Goal: Information Seeking & Learning: Find specific fact

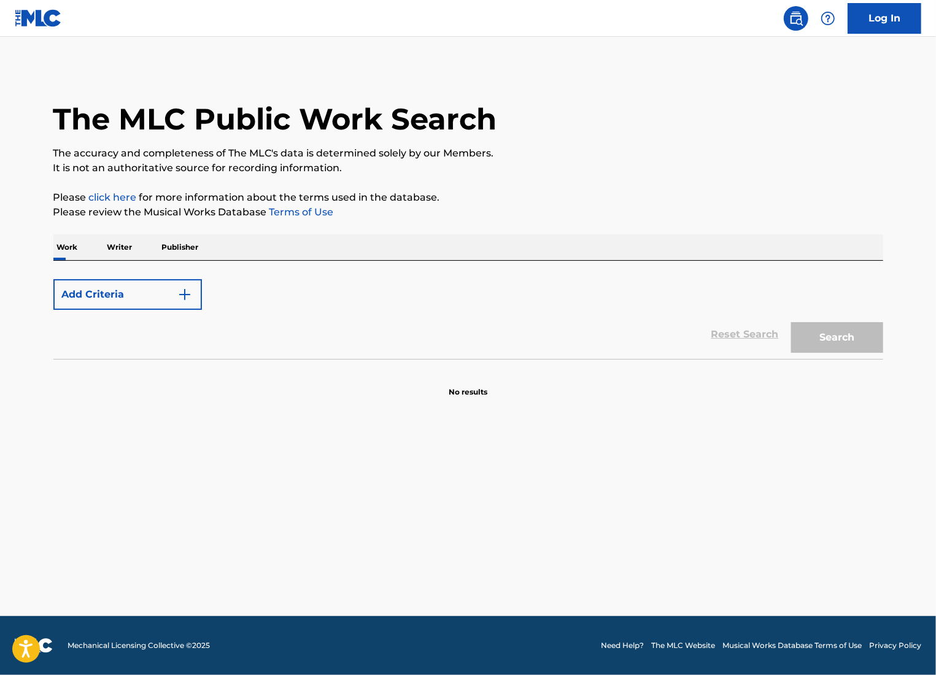
click at [160, 286] on button "Add Criteria" at bounding box center [127, 294] width 148 height 31
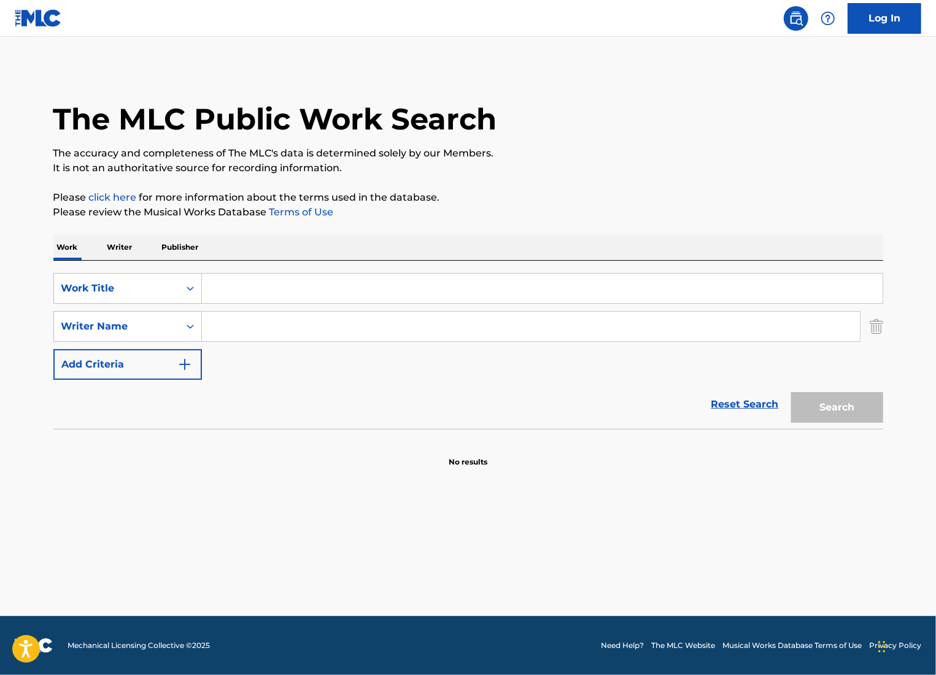
click at [881, 330] on img "Search Form" at bounding box center [876, 326] width 13 height 31
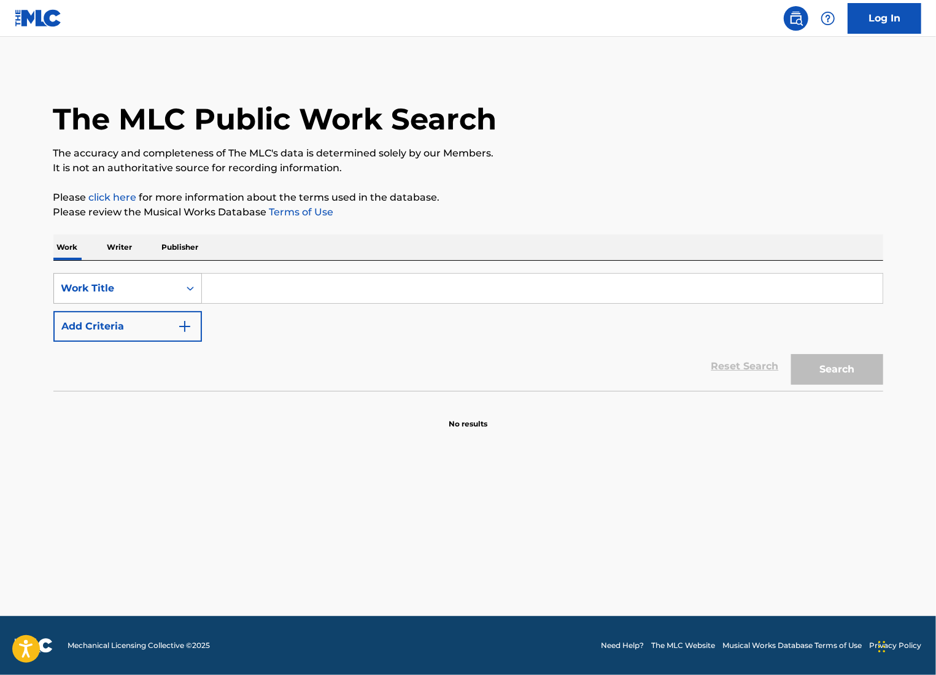
click at [153, 298] on div "Work Title" at bounding box center [116, 288] width 125 height 23
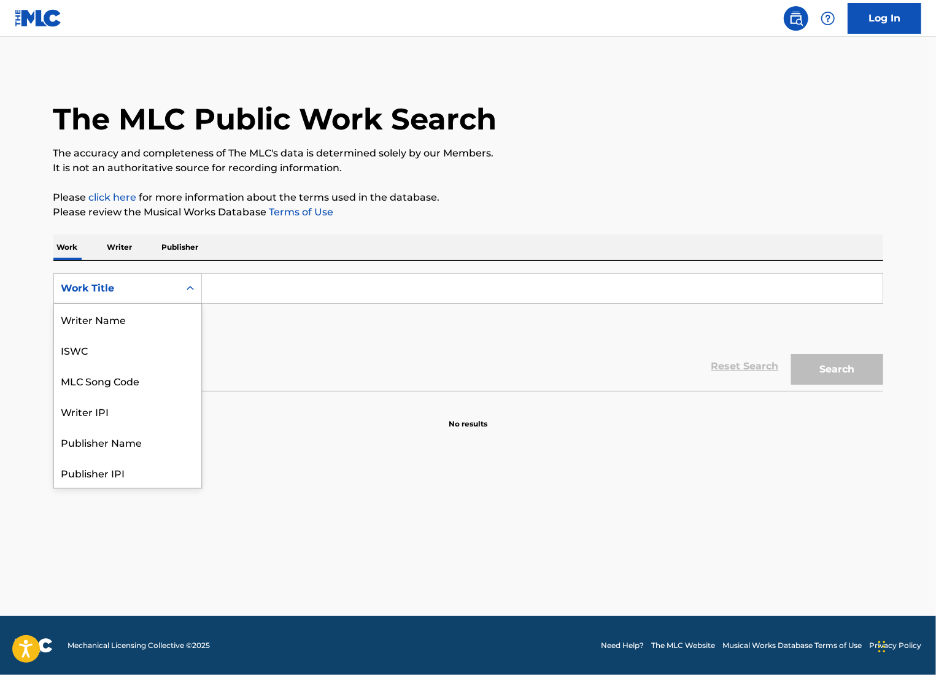
scroll to position [76, 0]
click at [128, 334] on div "Writer IPI" at bounding box center [127, 349] width 147 height 31
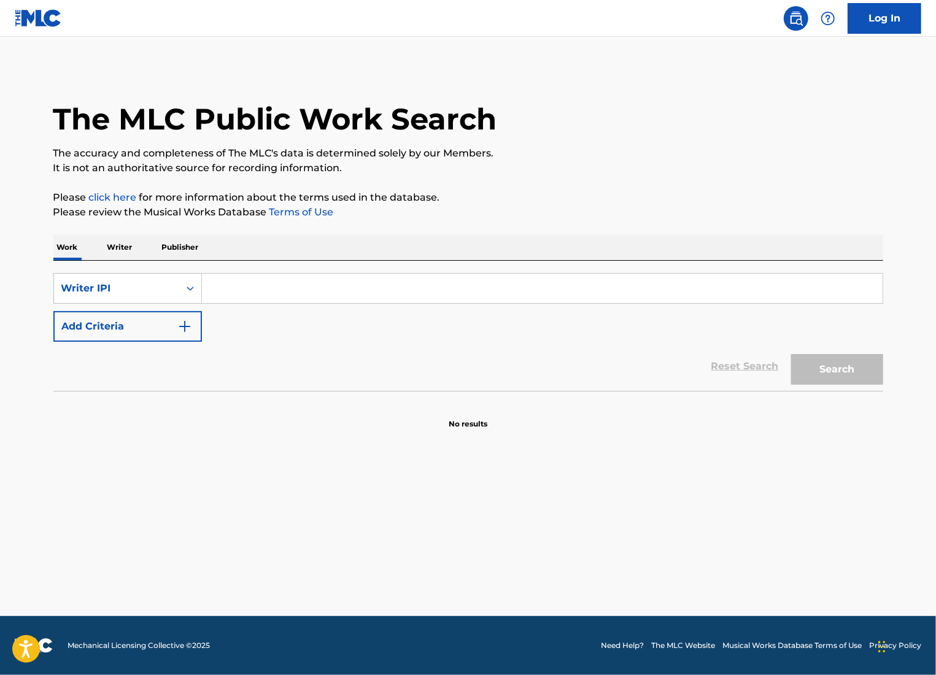
click at [264, 287] on input "Search Form" at bounding box center [542, 288] width 681 height 29
drag, startPoint x: 153, startPoint y: 286, endPoint x: 167, endPoint y: 298, distance: 18.2
click at [153, 286] on div "Writer IPI" at bounding box center [116, 288] width 110 height 15
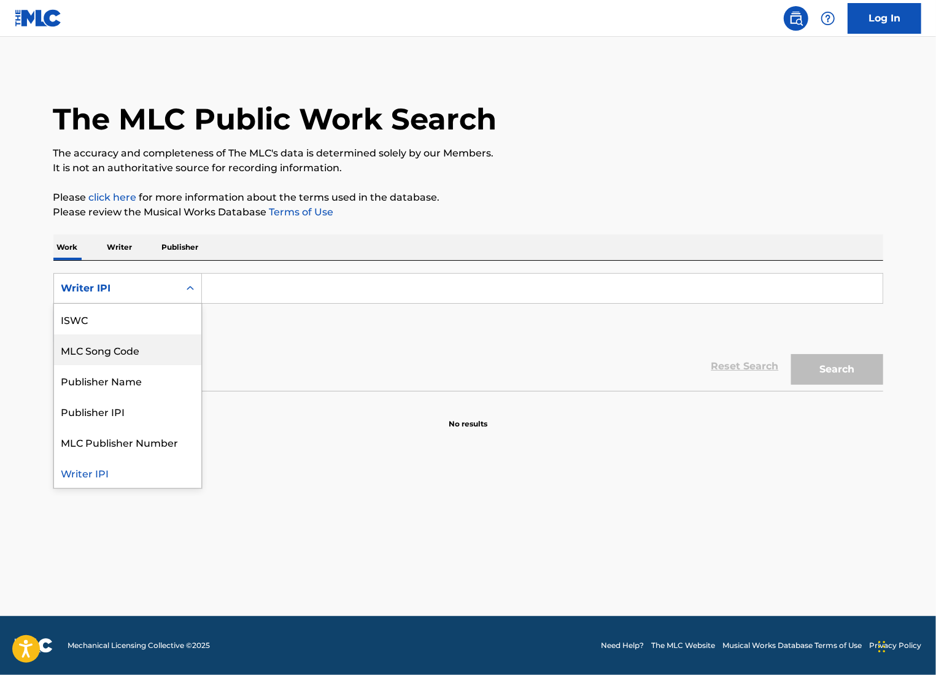
click at [151, 334] on div "MLC Song Code" at bounding box center [127, 349] width 147 height 31
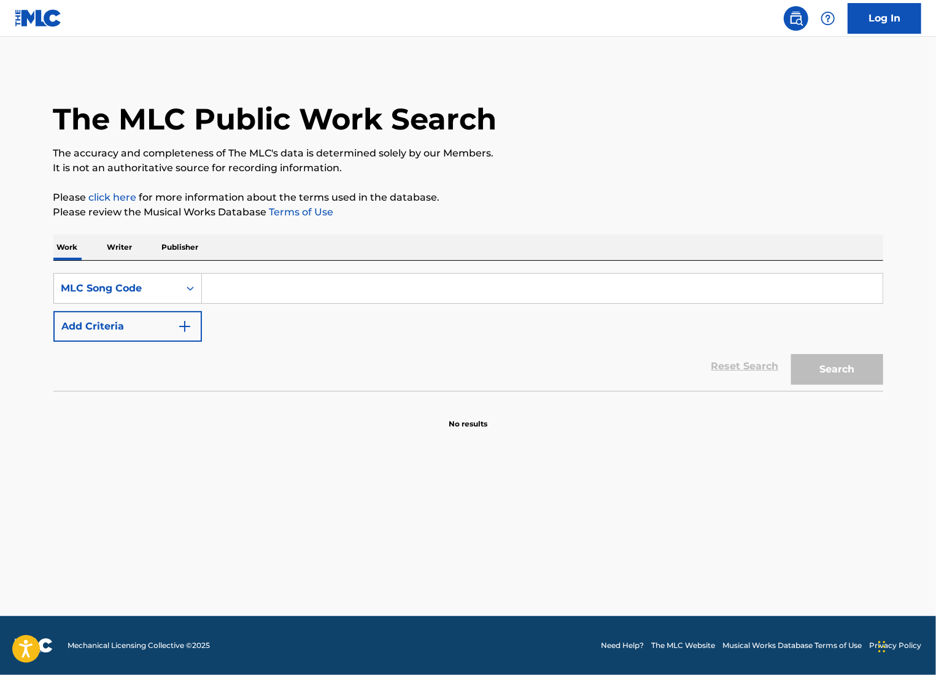
click at [272, 290] on input "Search Form" at bounding box center [542, 288] width 681 height 29
paste input "SC05TE"
type input "SC05TE"
click at [852, 358] on button "Search" at bounding box center [837, 369] width 92 height 31
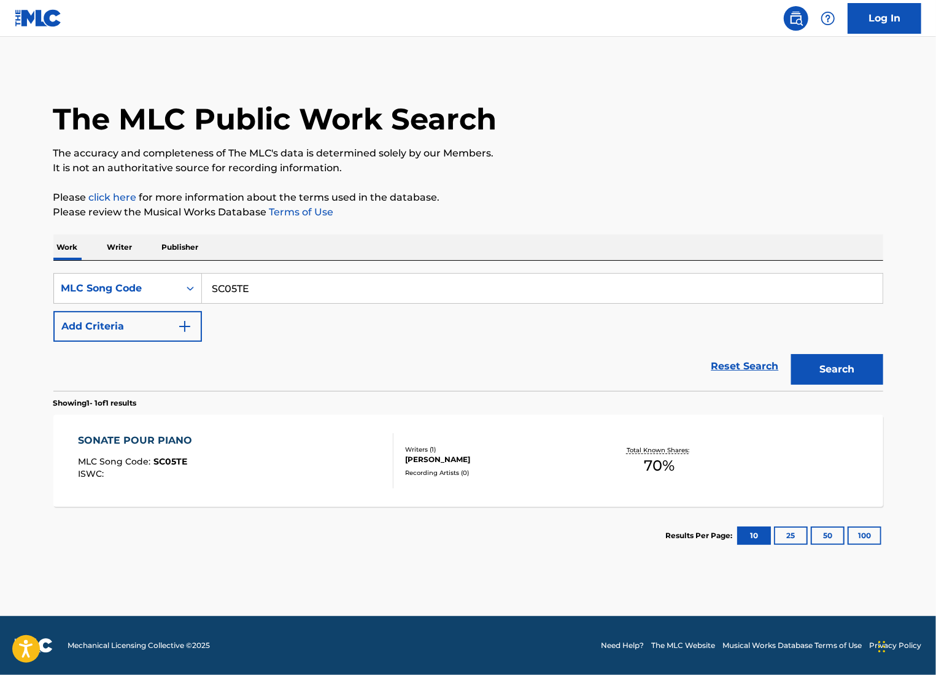
click at [528, 458] on div "[PERSON_NAME]" at bounding box center [497, 459] width 185 height 11
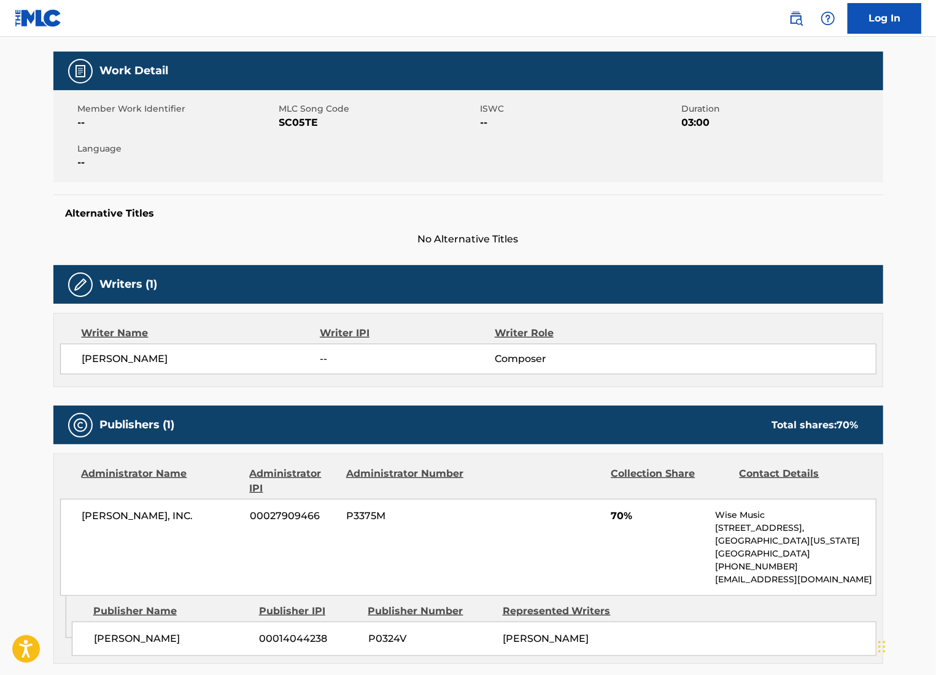
scroll to position [245, 0]
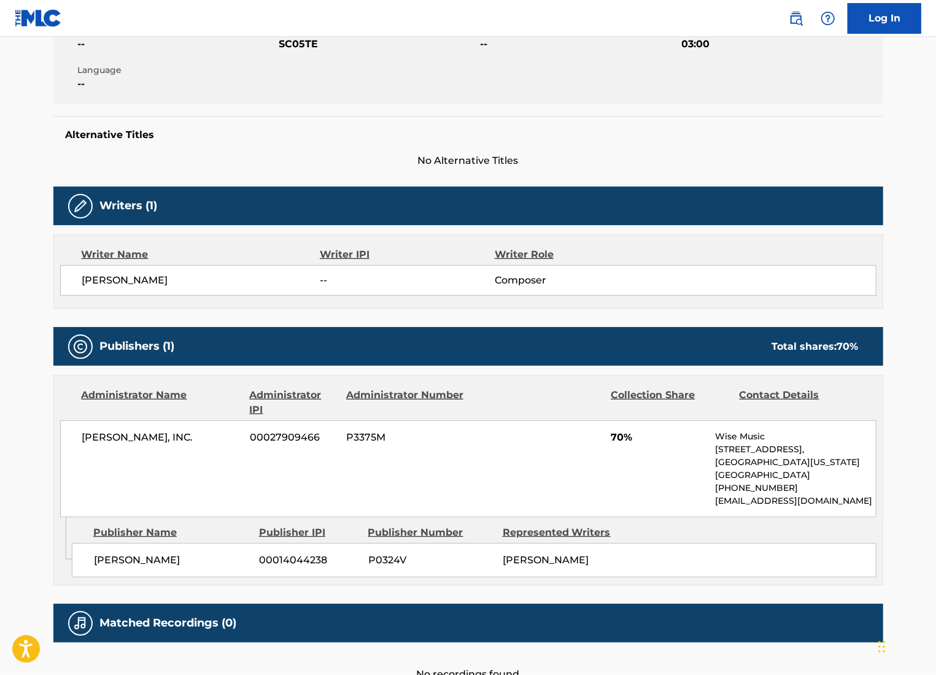
drag, startPoint x: 45, startPoint y: 17, endPoint x: 175, endPoint y: 186, distance: 213.9
click at [44, 16] on img at bounding box center [38, 18] width 47 height 18
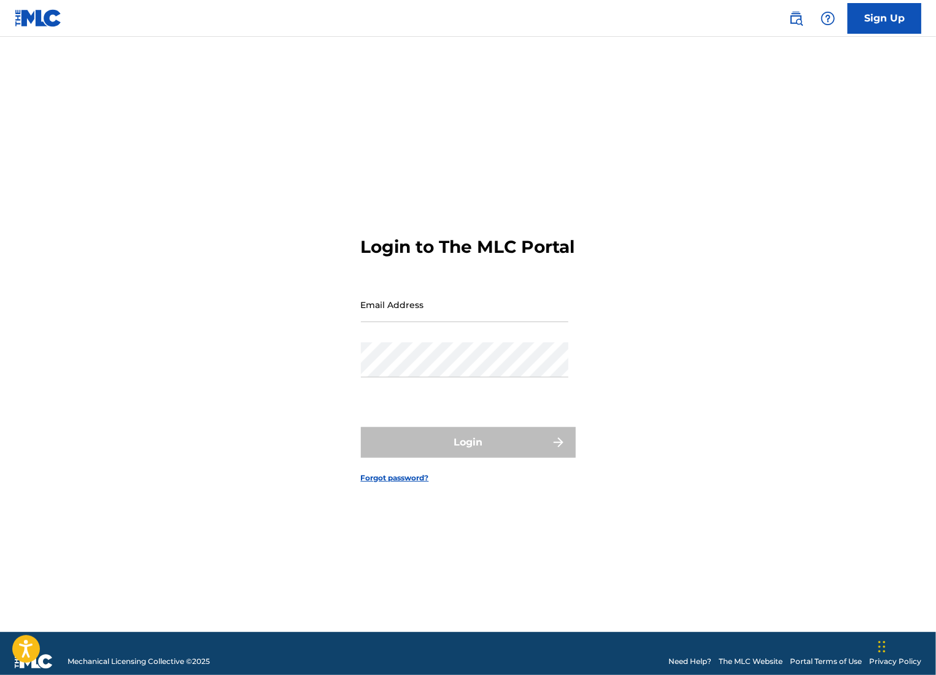
click at [790, 25] on img at bounding box center [796, 18] width 15 height 15
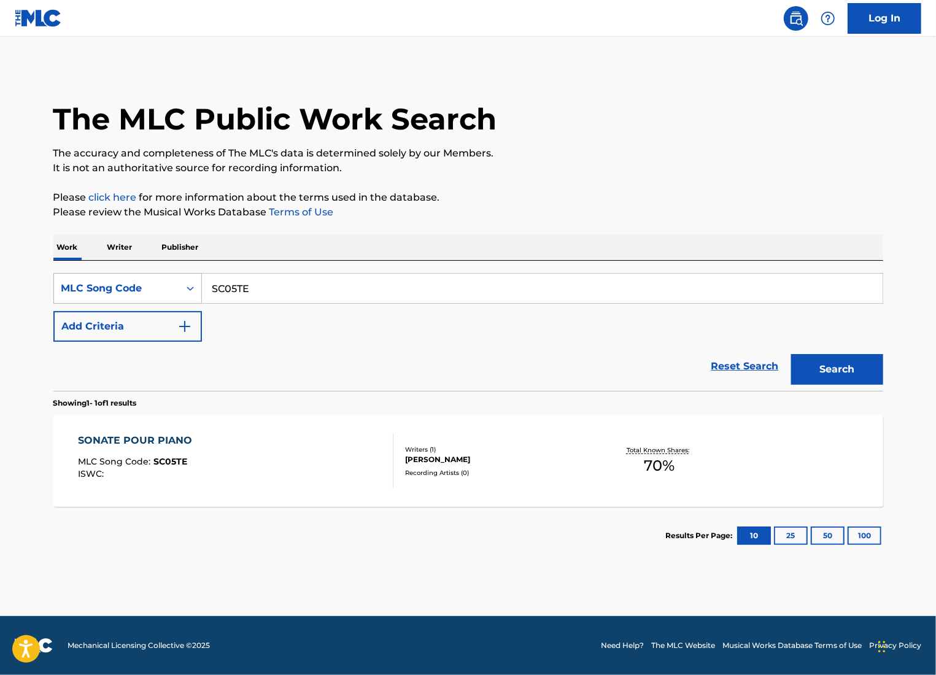
click at [155, 296] on div "MLC Song Code" at bounding box center [116, 288] width 125 height 23
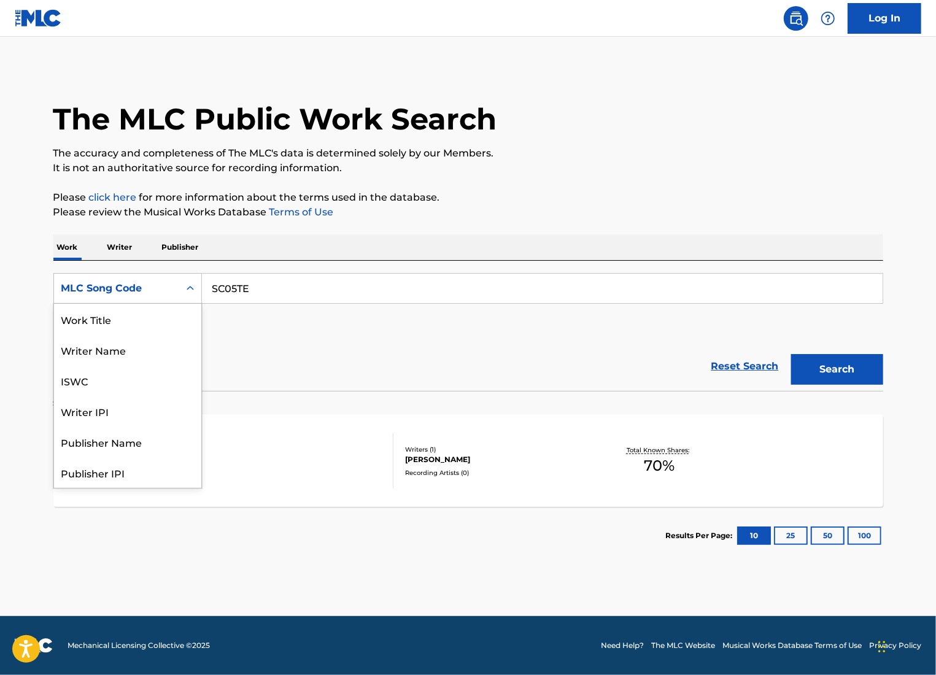
scroll to position [76, 0]
click at [141, 372] on div "Publisher Name" at bounding box center [127, 380] width 147 height 31
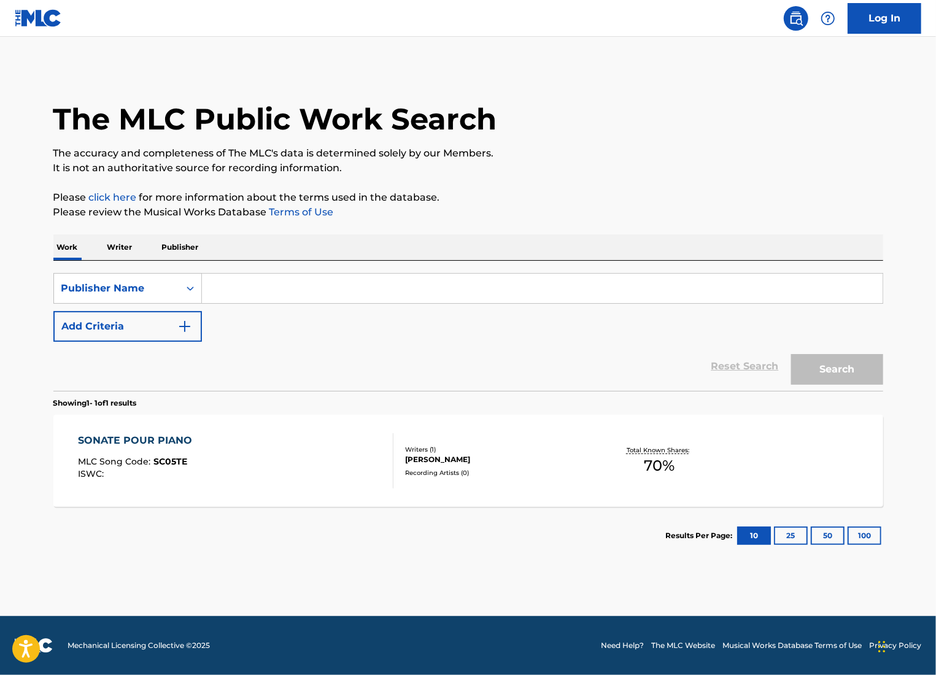
drag, startPoint x: 295, startPoint y: 292, endPoint x: 712, endPoint y: 361, distance: 422.9
click at [286, 292] on input "Search Form" at bounding box center [542, 288] width 681 height 29
paste input "Heugel &amp; Cie"
click at [828, 361] on button "Search" at bounding box center [837, 369] width 92 height 31
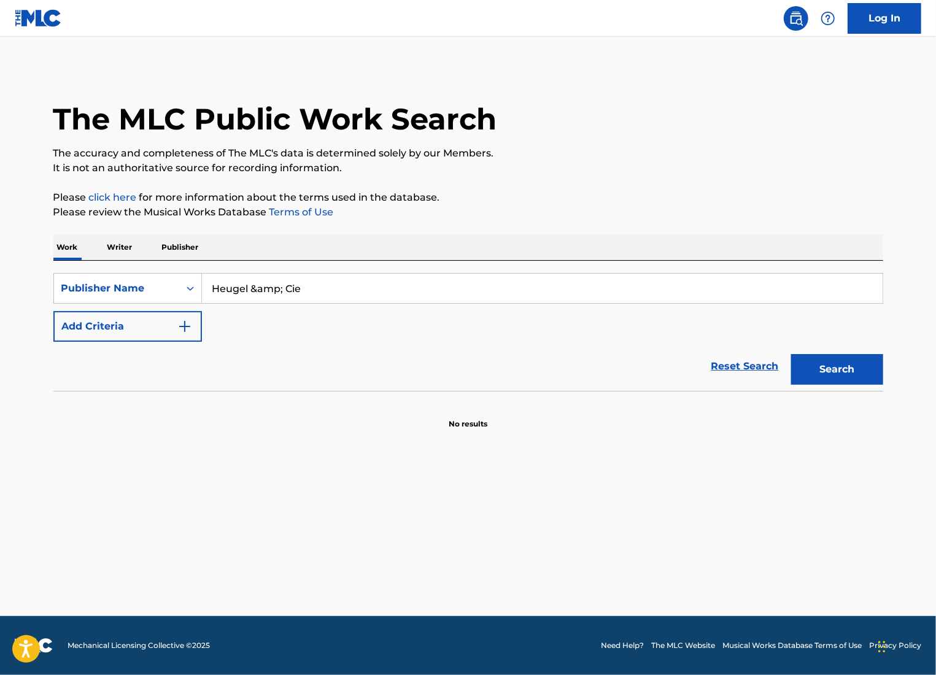
click at [530, 293] on input "Heugel &amp; Cie" at bounding box center [542, 288] width 681 height 29
type input "Heugel &amp"
click at [791, 354] on button "Search" at bounding box center [837, 369] width 92 height 31
click at [811, 377] on button "Search" at bounding box center [837, 369] width 92 height 31
drag, startPoint x: 330, startPoint y: 299, endPoint x: 268, endPoint y: 285, distance: 63.6
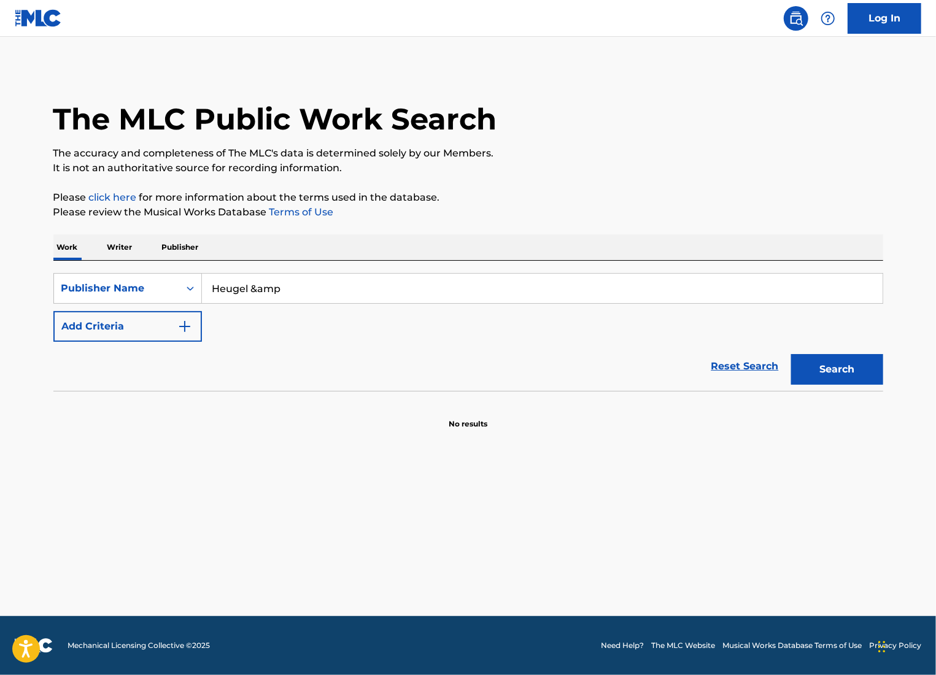
click at [305, 290] on input "Heugel &amp" at bounding box center [542, 288] width 681 height 29
click at [143, 289] on div "Publisher Name" at bounding box center [116, 288] width 110 height 15
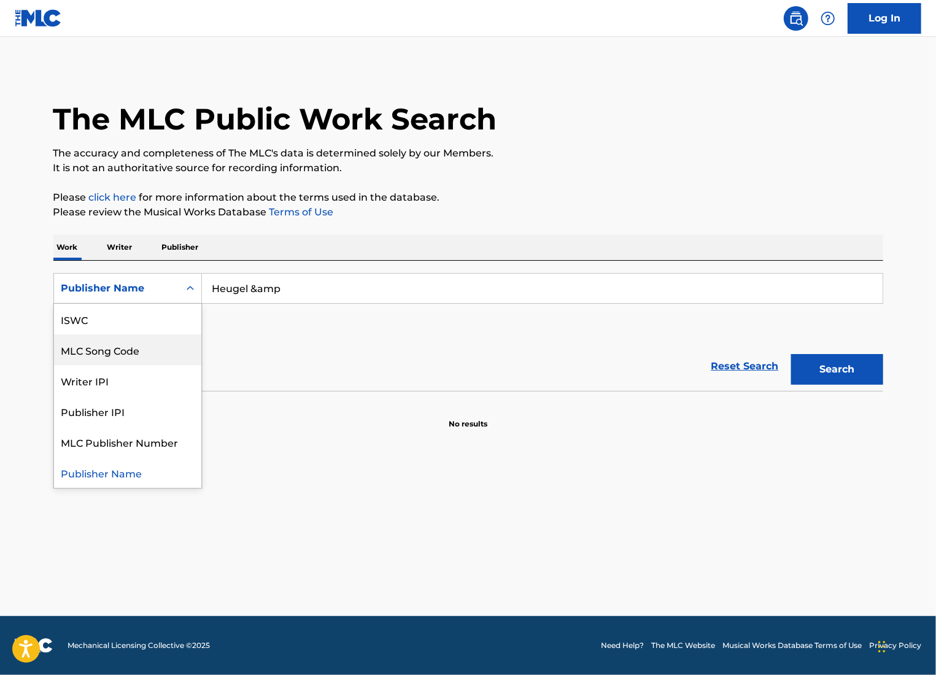
click at [136, 344] on div "MLC Song Code" at bounding box center [127, 349] width 147 height 31
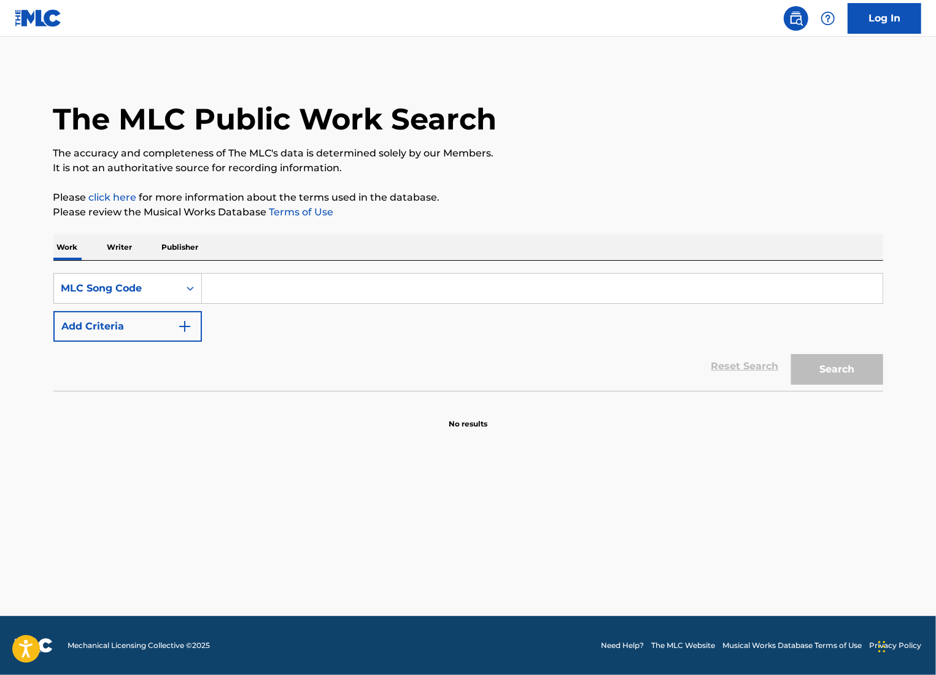
drag, startPoint x: 299, startPoint y: 291, endPoint x: 286, endPoint y: 294, distance: 13.8
click at [276, 287] on input "Search Form" at bounding box center [542, 288] width 681 height 29
paste input "SH2FFS"
type input "SH2FFS"
click at [841, 380] on button "Search" at bounding box center [837, 369] width 92 height 31
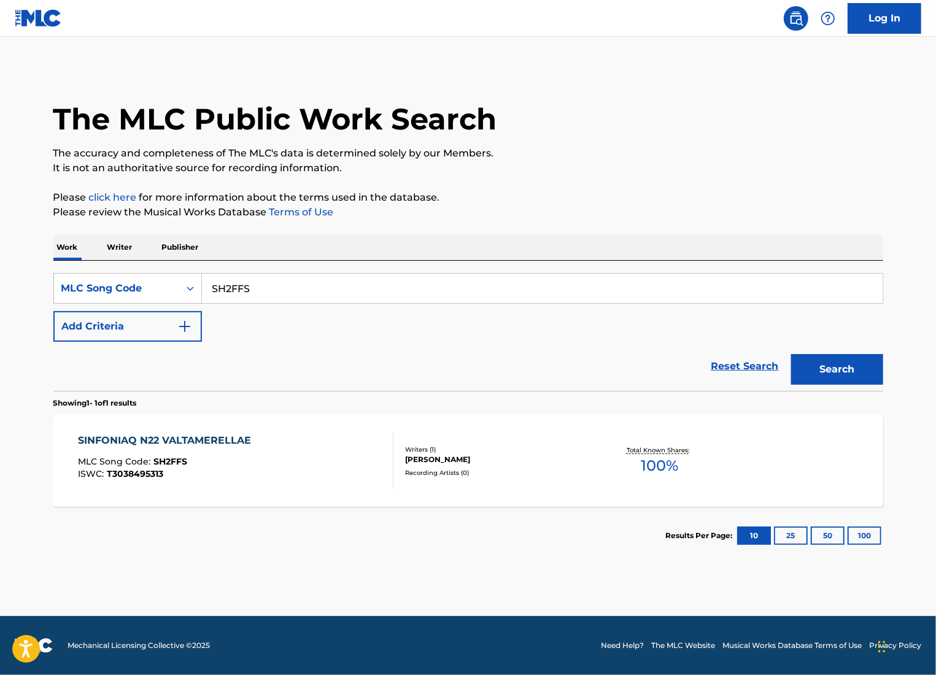
click at [487, 476] on div "Recording Artists ( 0 )" at bounding box center [497, 472] width 185 height 9
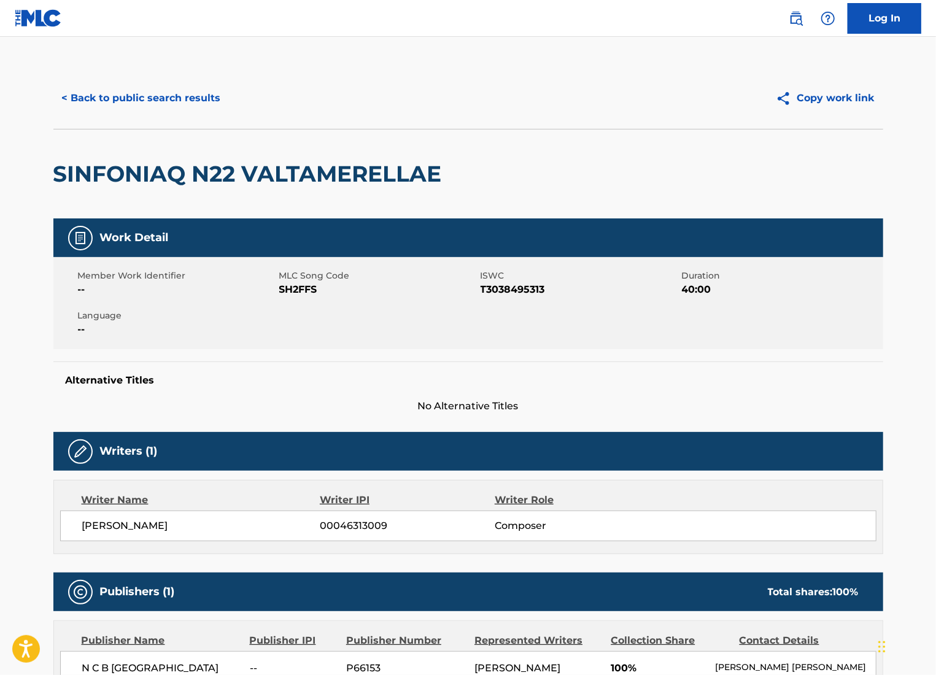
click at [199, 88] on button "< Back to public search results" at bounding box center [141, 98] width 176 height 31
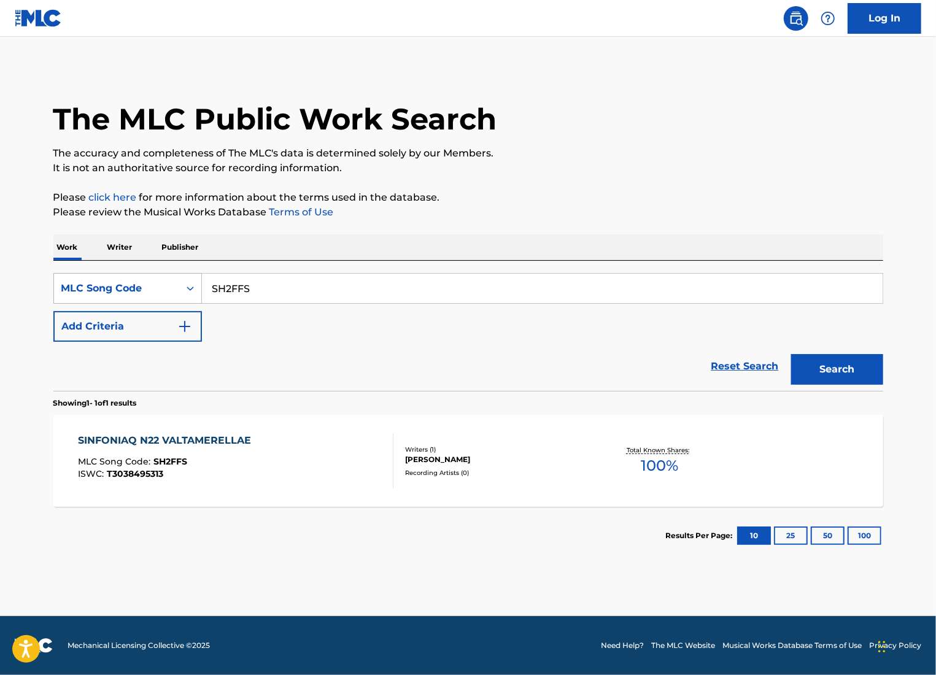
drag, startPoint x: 538, startPoint y: 291, endPoint x: 185, endPoint y: 291, distance: 353.4
click at [185, 291] on div "SearchWithCriteriab2b061de-ebe9-4248-b6e3-6a262c2b0a49 MLC Song Code SH2FFS" at bounding box center [468, 288] width 830 height 31
paste input "CA5M55"
type input "CA5M55"
click at [833, 372] on button "Search" at bounding box center [837, 369] width 92 height 31
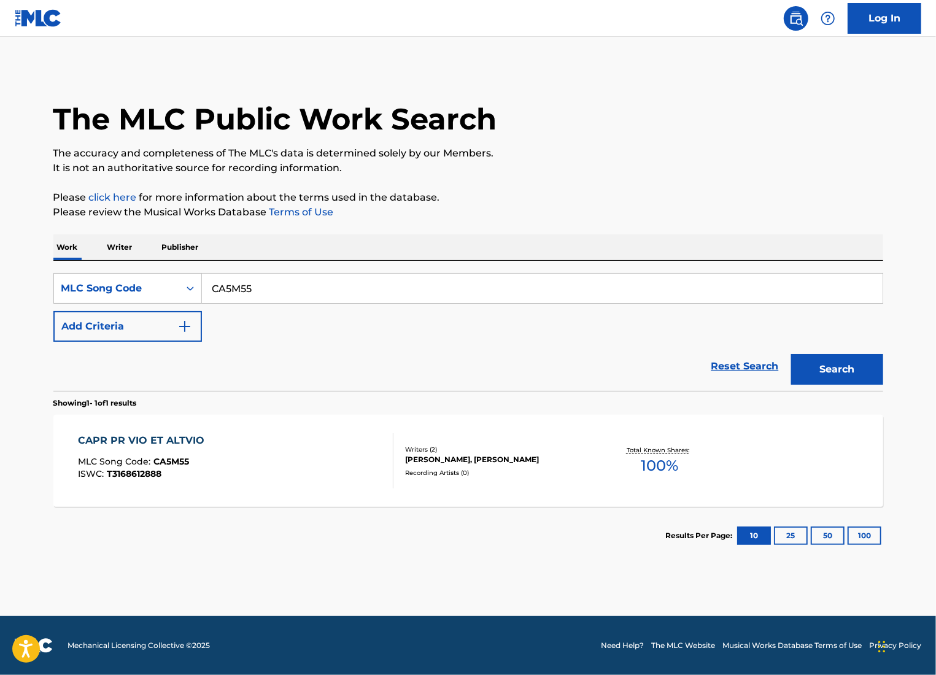
click at [589, 473] on div "Recording Artists ( 0 )" at bounding box center [497, 472] width 185 height 9
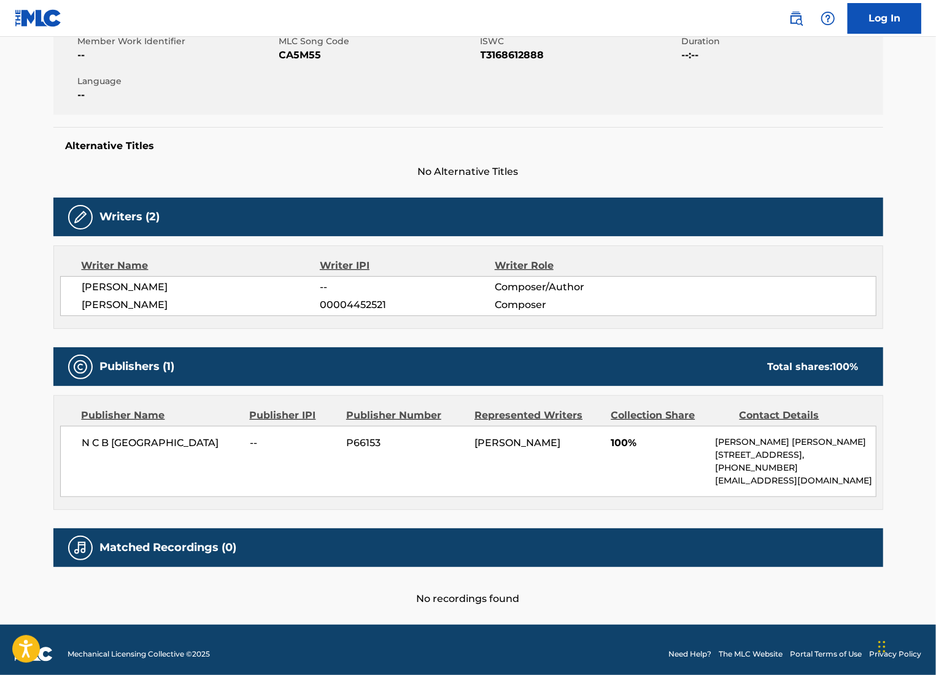
scroll to position [245, 0]
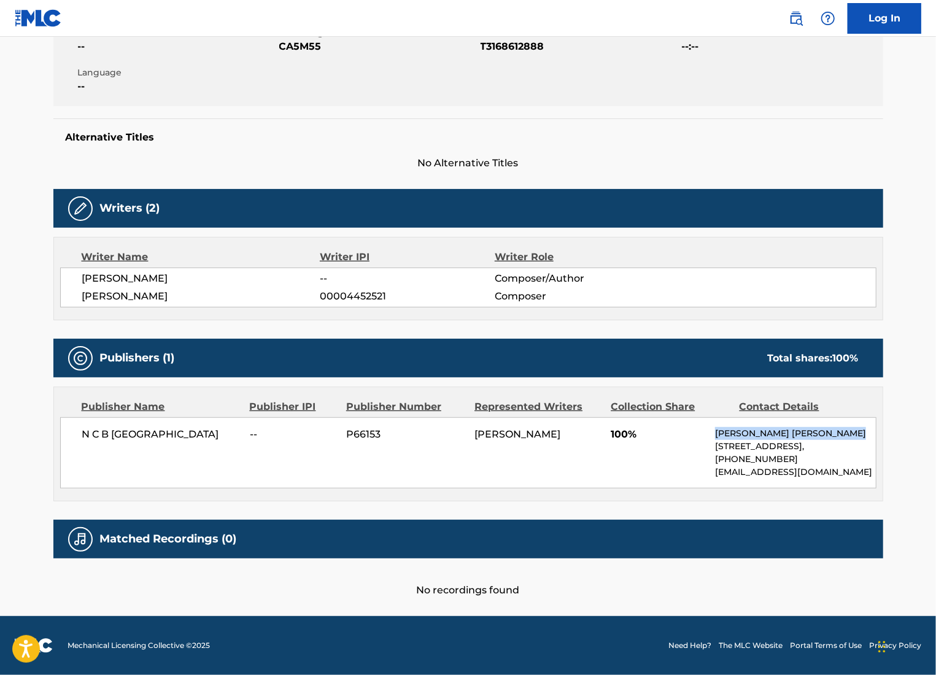
drag, startPoint x: 720, startPoint y: 431, endPoint x: 846, endPoint y: 436, distance: 125.3
click at [846, 436] on p "[PERSON_NAME] [PERSON_NAME]" at bounding box center [795, 433] width 160 height 13
copy p "[PERSON_NAME] [PERSON_NAME]"
drag, startPoint x: 717, startPoint y: 473, endPoint x: 801, endPoint y: 472, distance: 84.7
click at [801, 472] on p "[EMAIL_ADDRESS][DOMAIN_NAME]" at bounding box center [795, 472] width 160 height 13
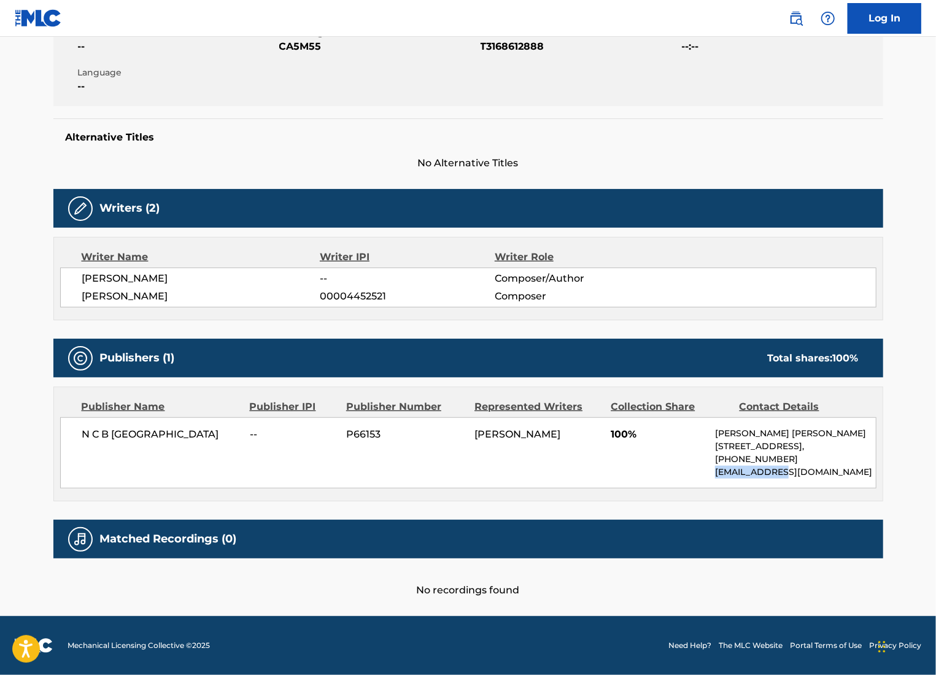
copy p "[EMAIL_ADDRESS][DOMAIN_NAME]"
drag, startPoint x: 776, startPoint y: 463, endPoint x: 720, endPoint y: 463, distance: 56.5
click at [729, 463] on p "[PHONE_NUMBER]" at bounding box center [795, 459] width 160 height 13
drag, startPoint x: 712, startPoint y: 468, endPoint x: 804, endPoint y: 469, distance: 91.4
click at [804, 469] on div "N C B SCANDINAVIA -- P66153 [PERSON_NAME] 100% [PERSON_NAME] [PERSON_NAME] Laut…" at bounding box center [468, 452] width 816 height 71
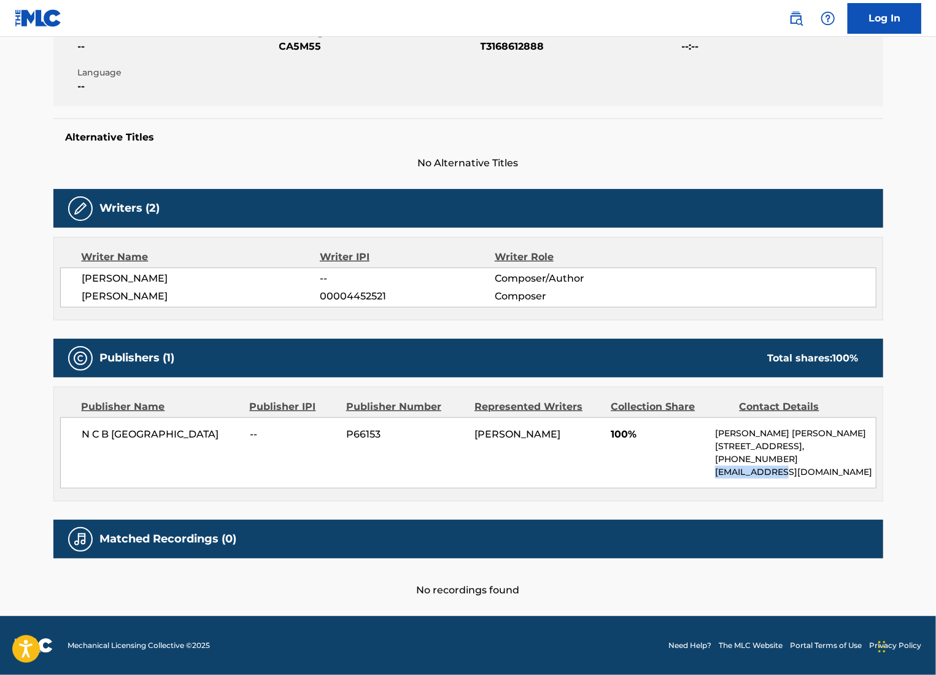
copy p "[EMAIL_ADDRESS][DOMAIN_NAME]"
